Goal: Browse casually: Explore the website without a specific task or goal

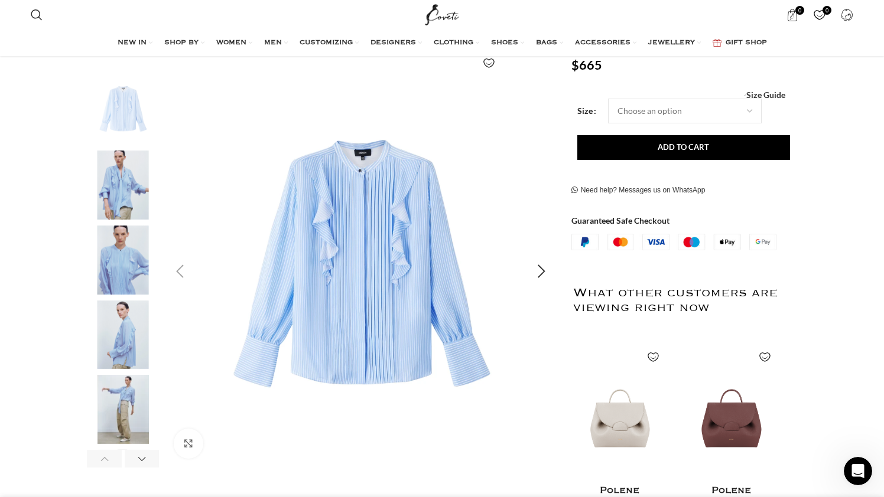
scroll to position [184, 0]
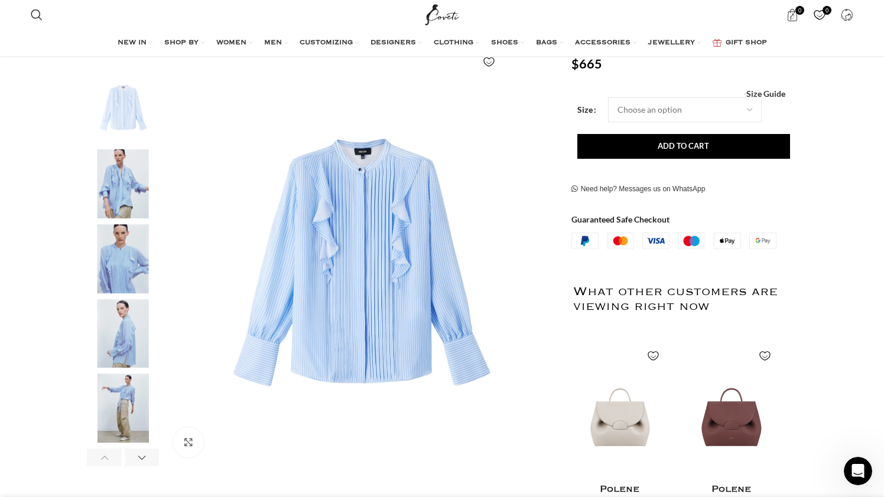
click at [116, 324] on img "4 / 6" at bounding box center [123, 333] width 72 height 69
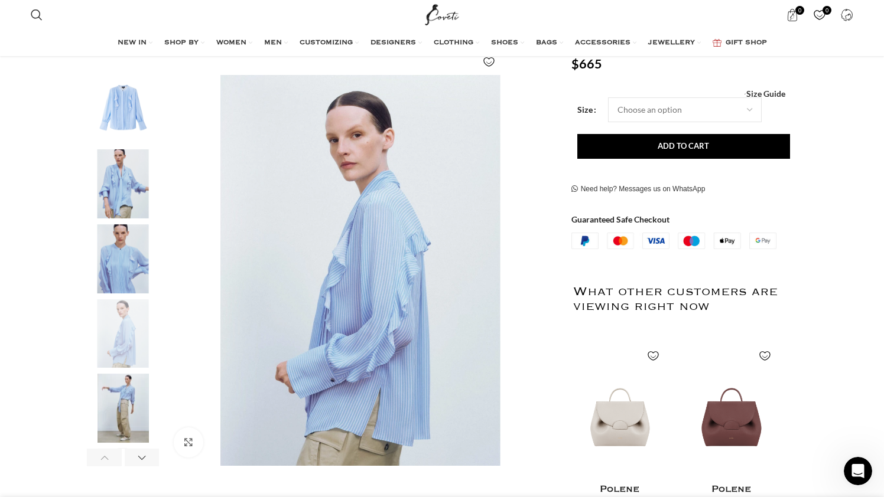
click at [122, 126] on img "1 / 6" at bounding box center [123, 109] width 72 height 69
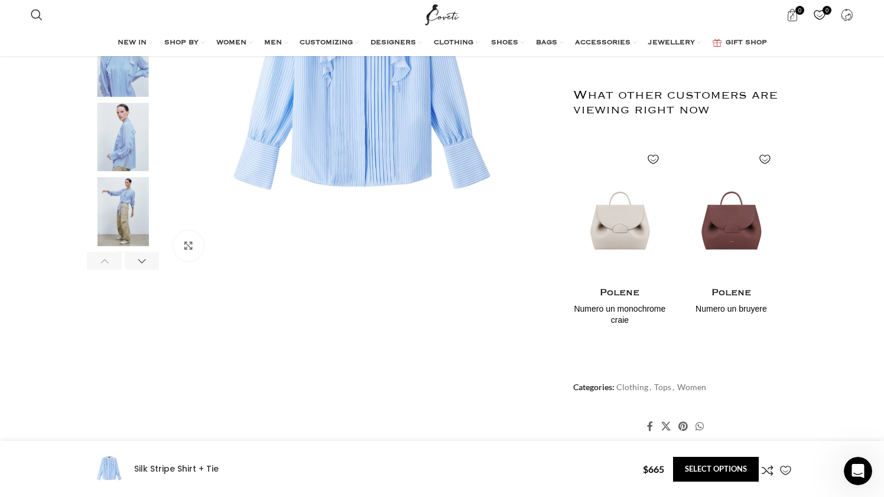
scroll to position [350, 0]
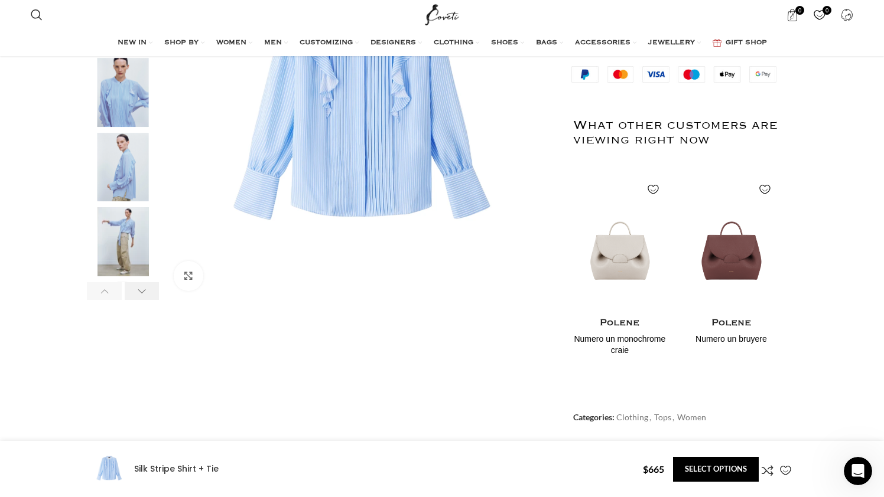
click at [139, 283] on div "Next slide" at bounding box center [142, 291] width 35 height 18
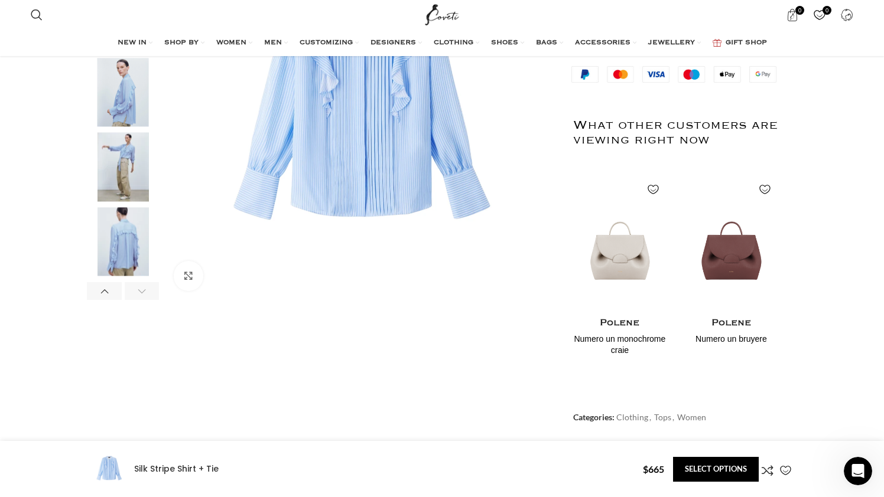
click at [139, 283] on div "Next slide" at bounding box center [142, 291] width 35 height 18
click at [126, 234] on img "6 / 6" at bounding box center [123, 241] width 72 height 69
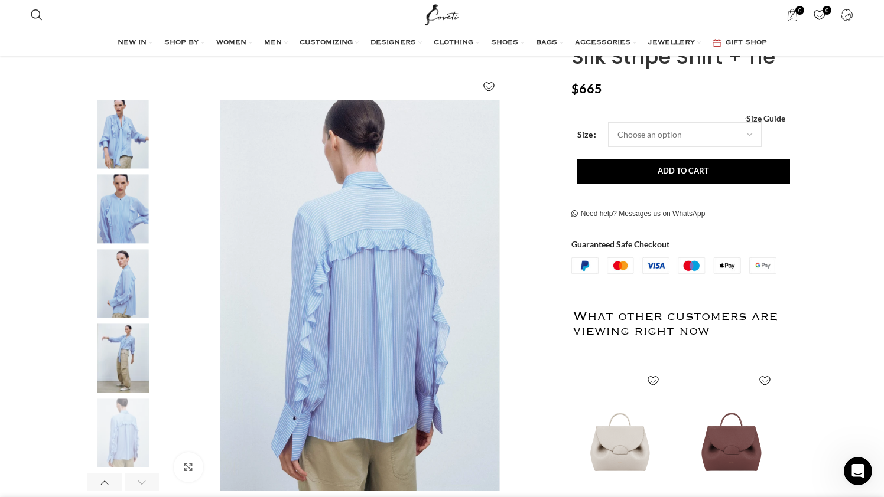
scroll to position [152, 0]
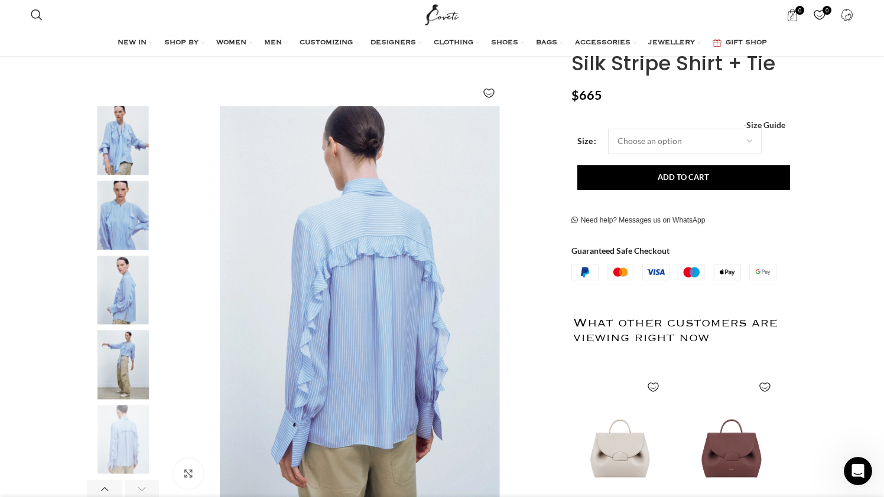
click at [115, 304] on img "4 / 6" at bounding box center [123, 290] width 72 height 69
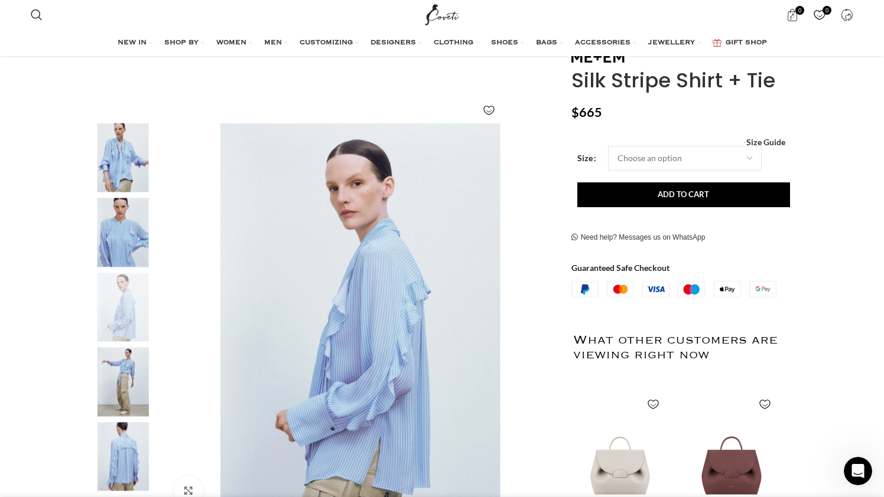
scroll to position [116, 0]
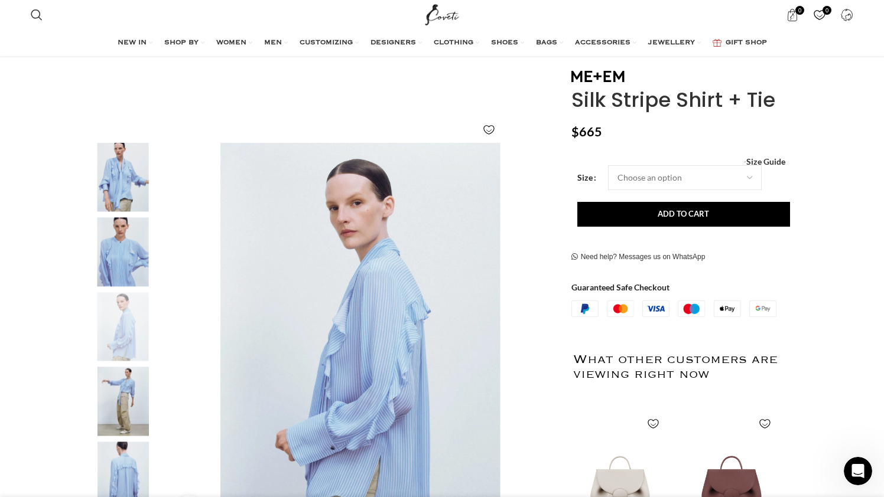
click at [130, 191] on img "2 / 6" at bounding box center [123, 177] width 72 height 69
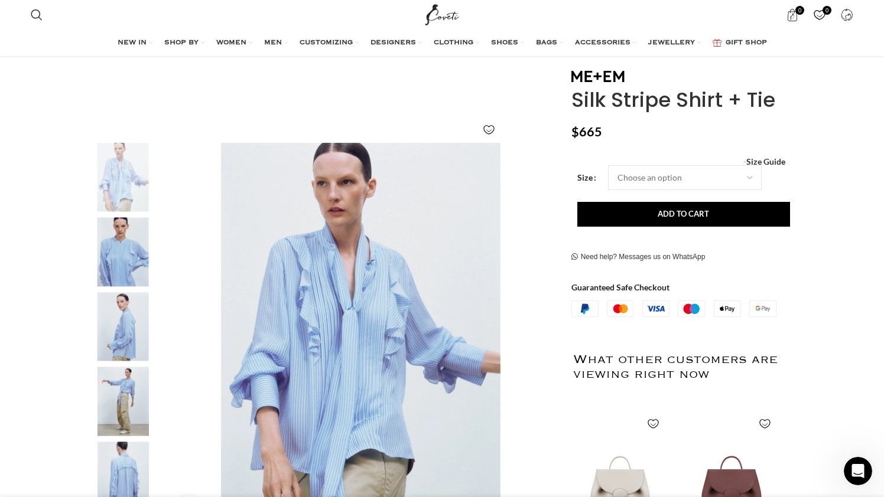
click at [137, 259] on img "3 / 6" at bounding box center [123, 251] width 72 height 69
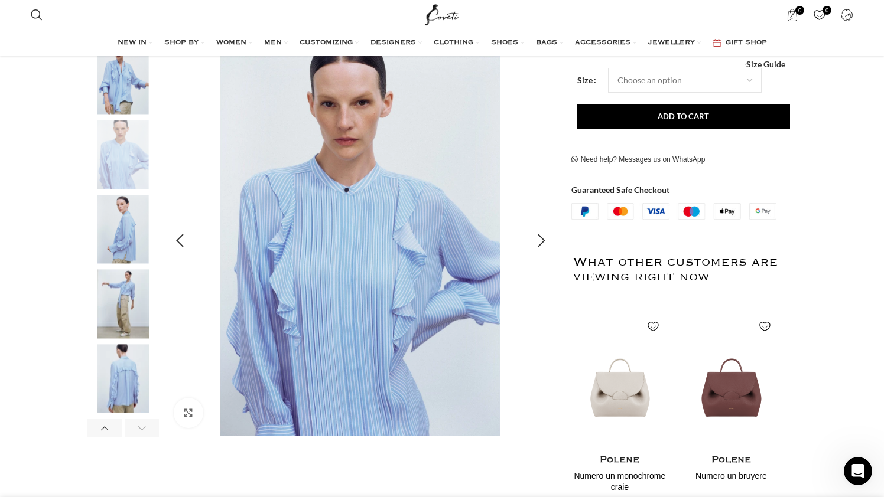
scroll to position [222, 0]
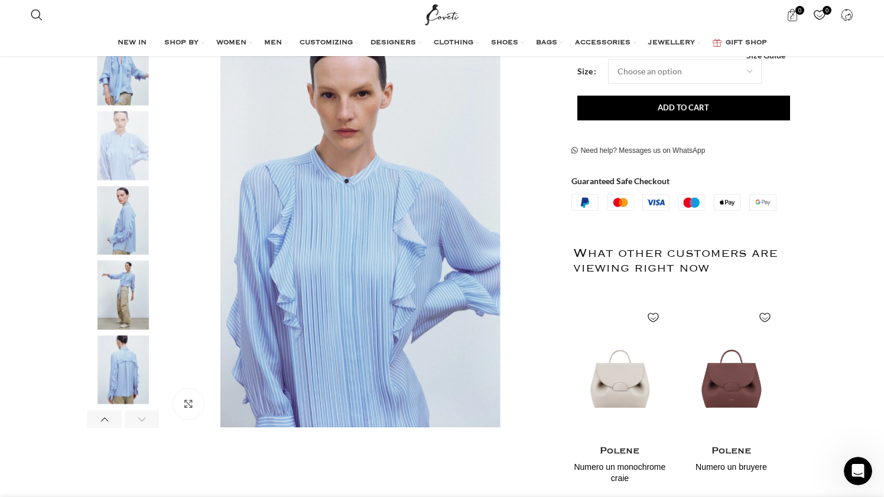
click at [132, 298] on img "5 / 6" at bounding box center [123, 295] width 72 height 69
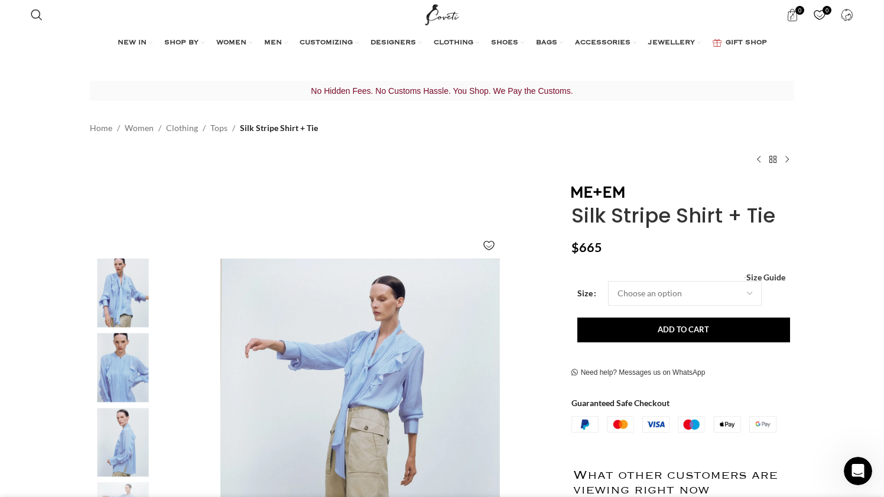
scroll to position [0, 1492]
